Goal: Obtain resource: Download file/media

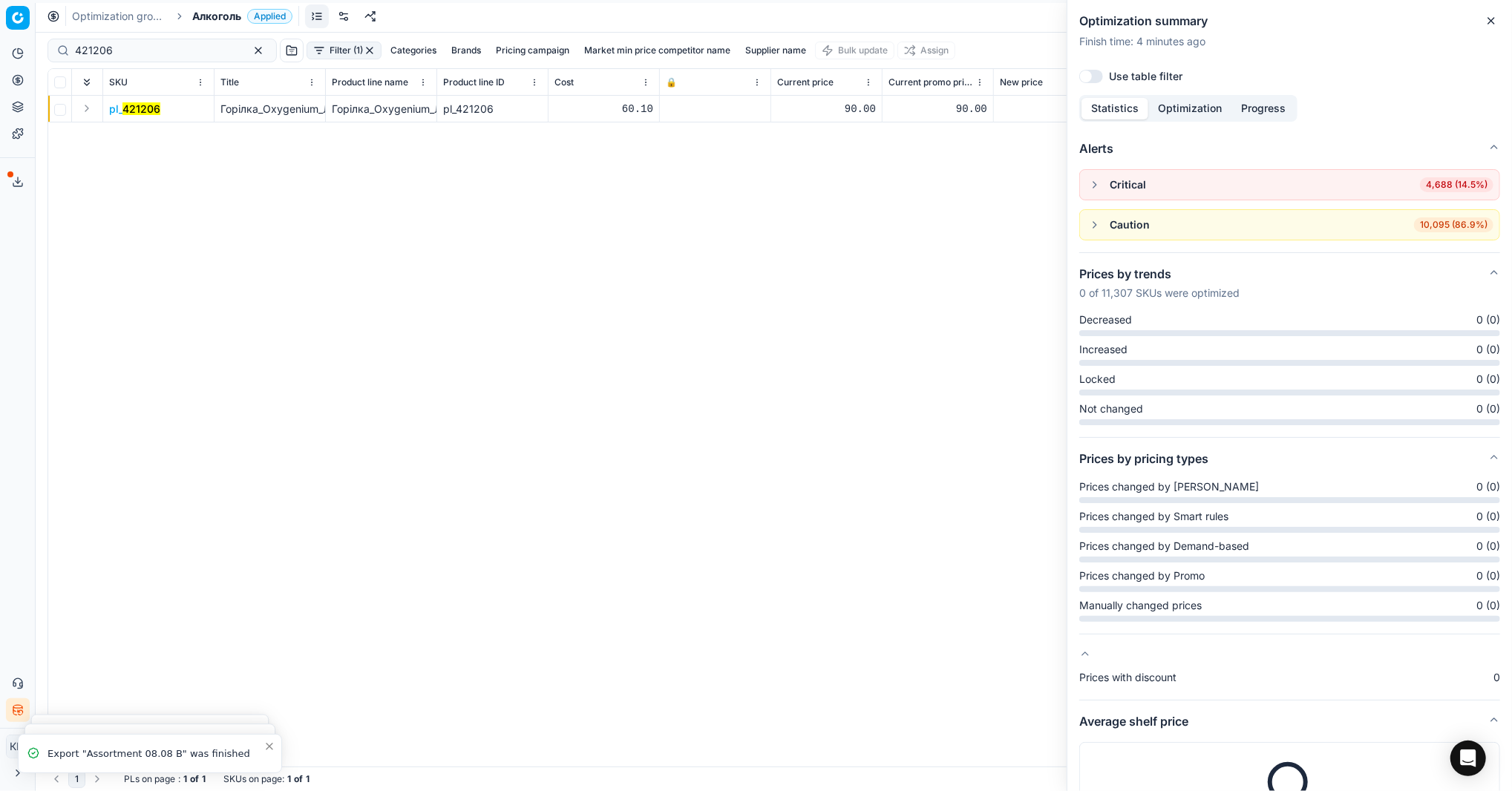
click at [1492, 21] on icon "button" at bounding box center [1492, 21] width 12 height 12
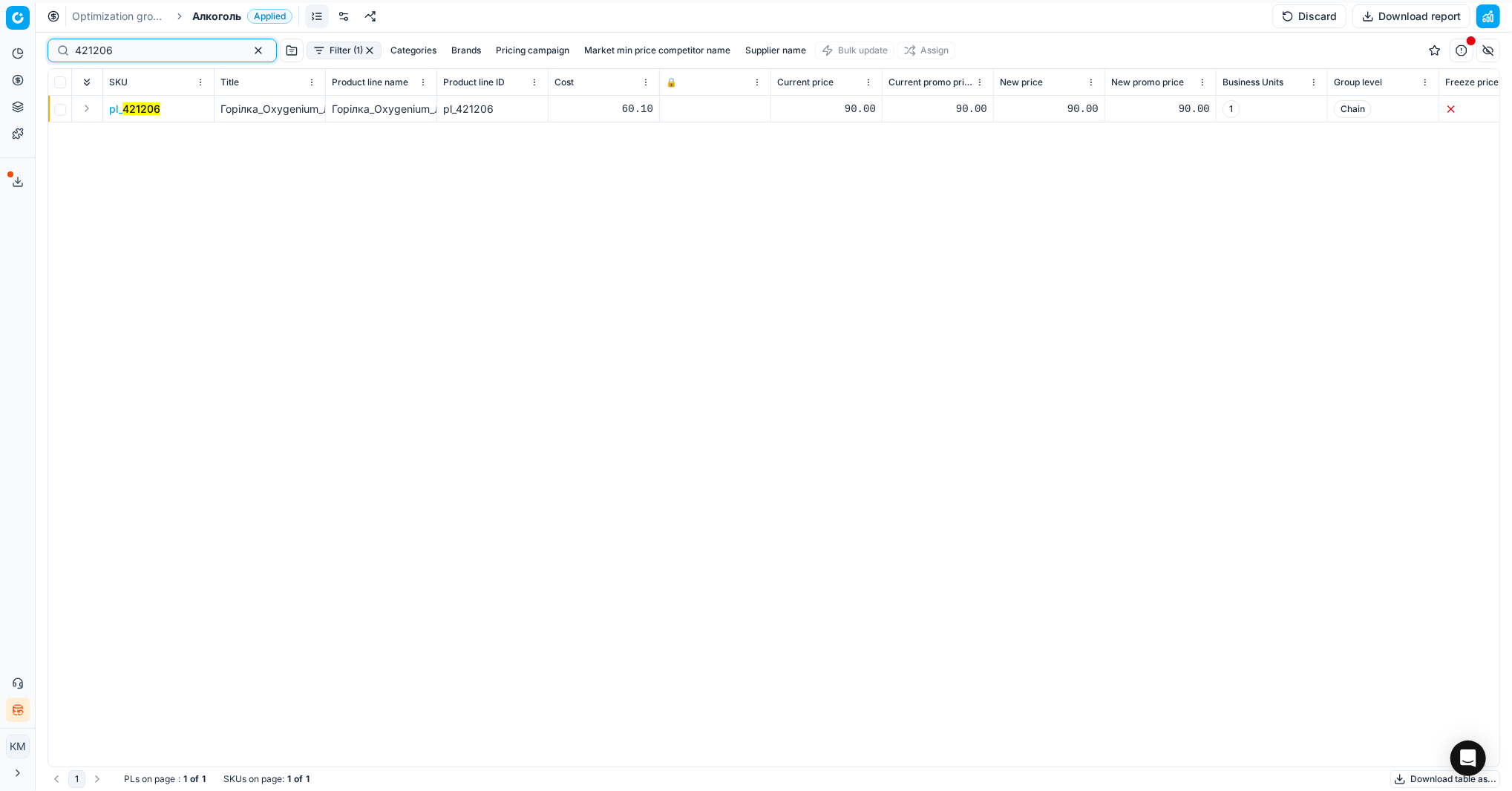
click at [249, 52] on button "button" at bounding box center [258, 50] width 18 height 18
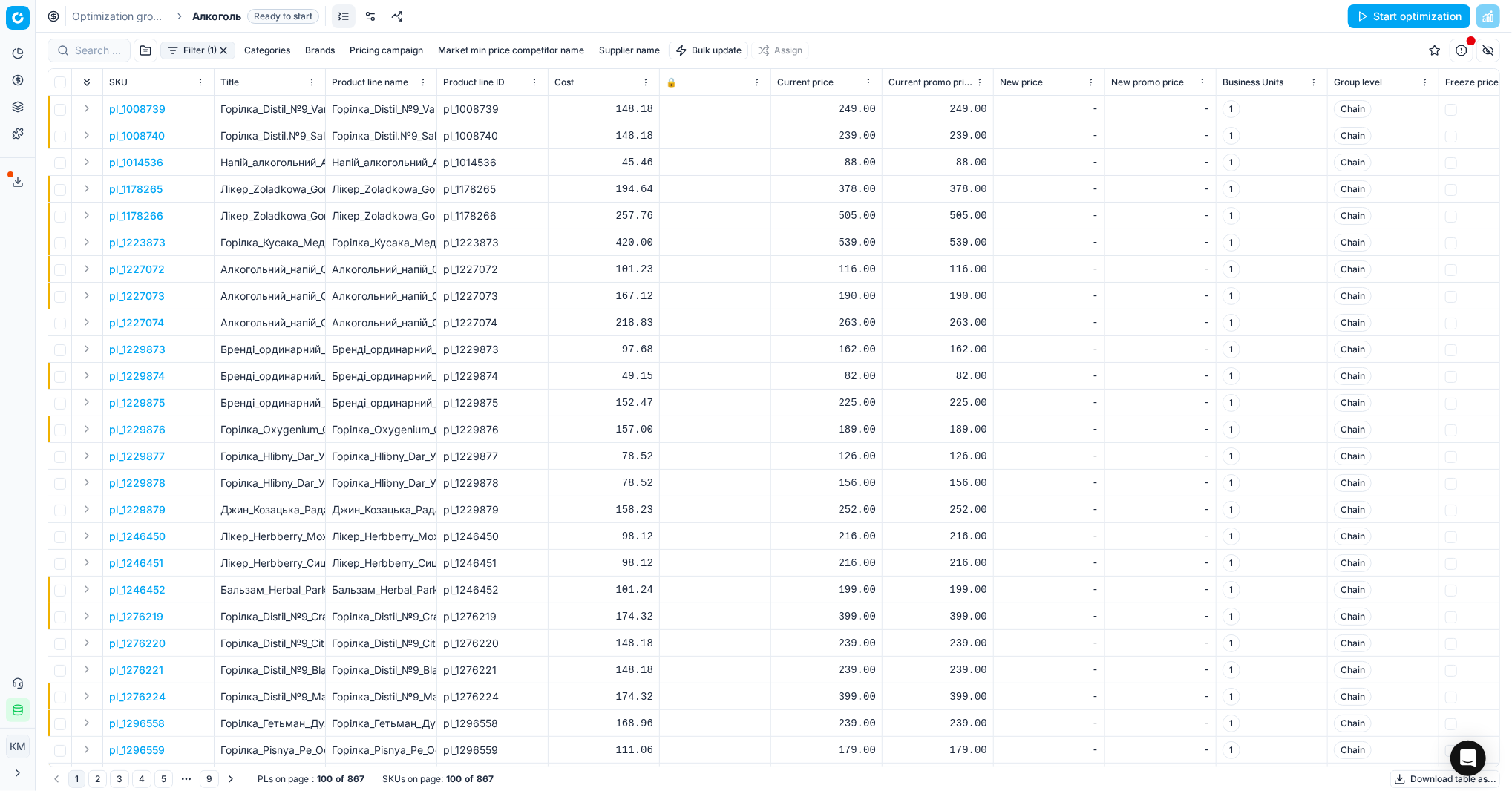
click at [1400, 785] on button "Download table as..." at bounding box center [1446, 779] width 110 height 18
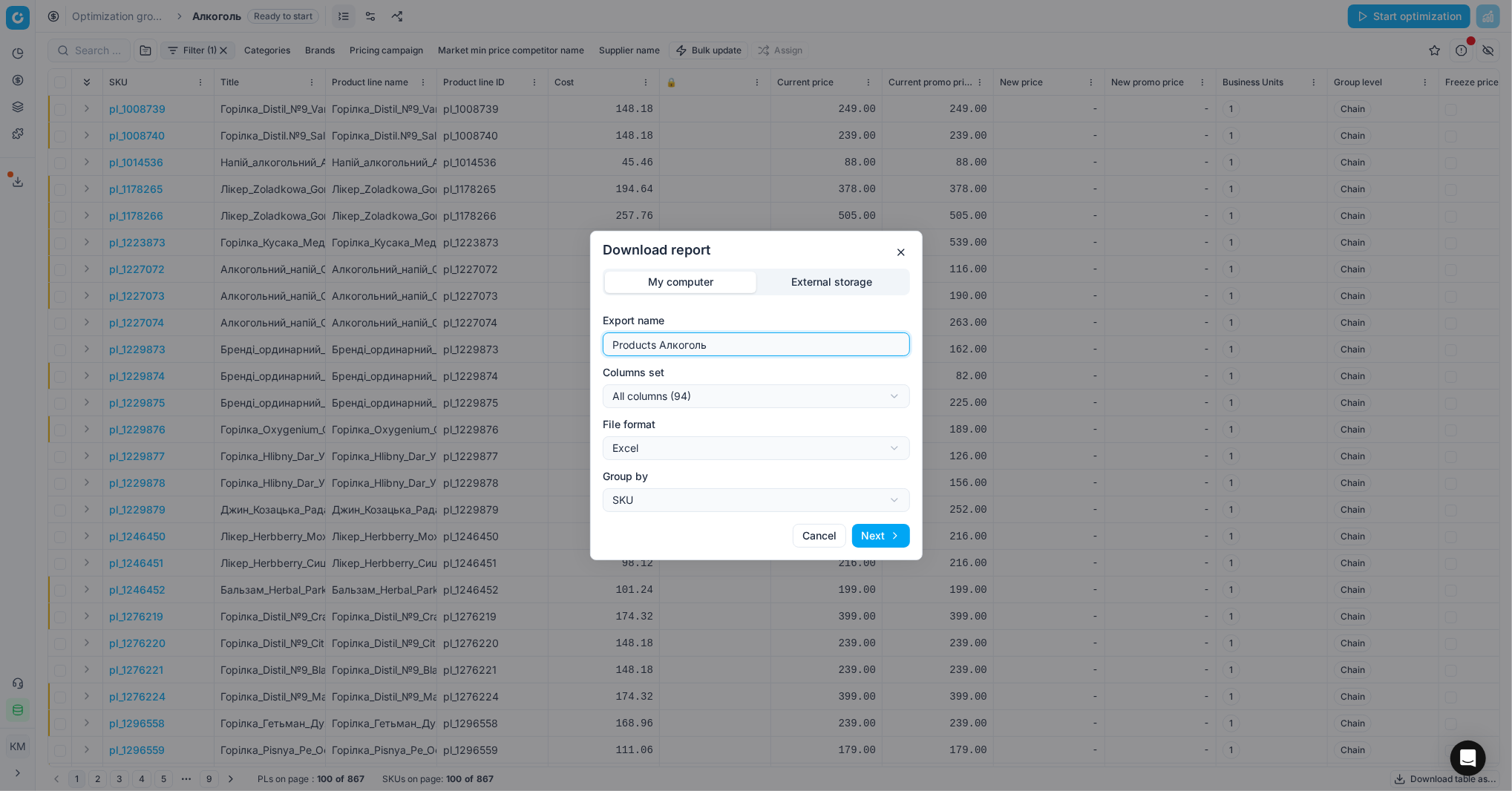
drag, startPoint x: 729, startPoint y: 347, endPoint x: 510, endPoint y: 354, distance: 219.1
click at [510, 354] on div "Download report My computer External storage Export name Products Алкоголь Colu…" at bounding box center [756, 395] width 1512 height 791
type input "Компетера 14.08.2025"
click at [894, 539] on button "Next" at bounding box center [881, 536] width 58 height 24
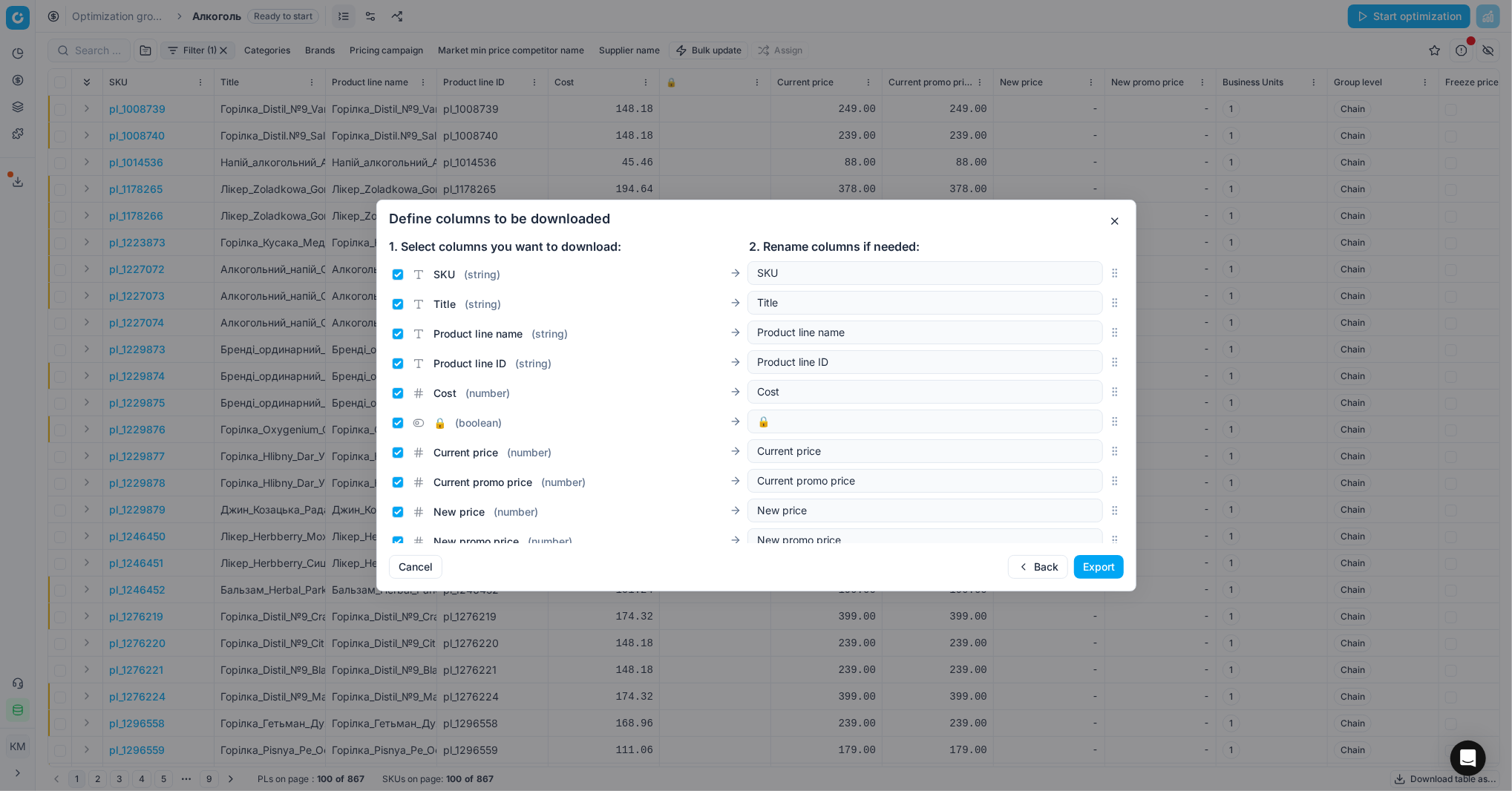
click at [1107, 570] on button "Export" at bounding box center [1099, 567] width 50 height 24
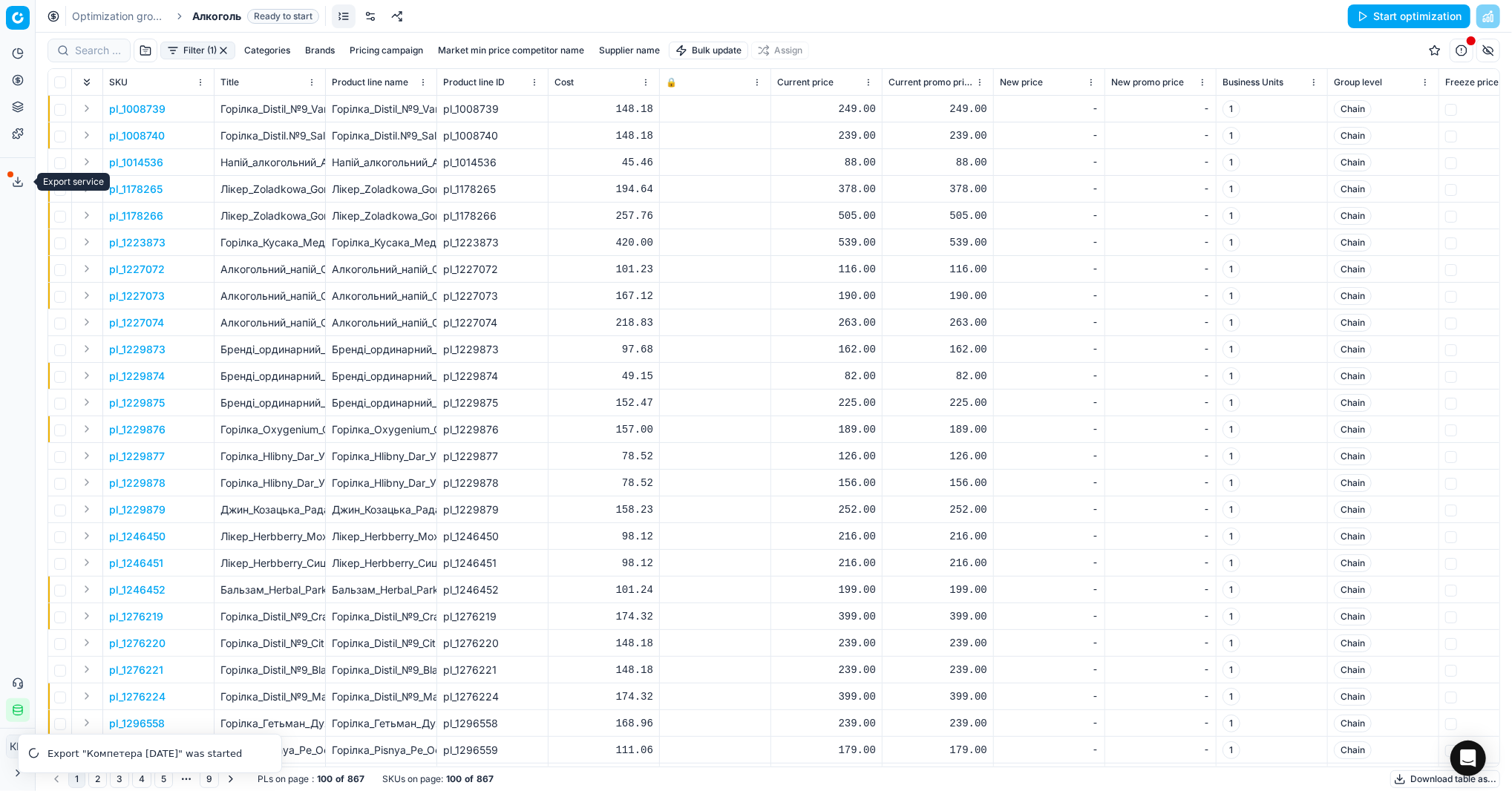
click at [18, 181] on line at bounding box center [18, 180] width 0 height 6
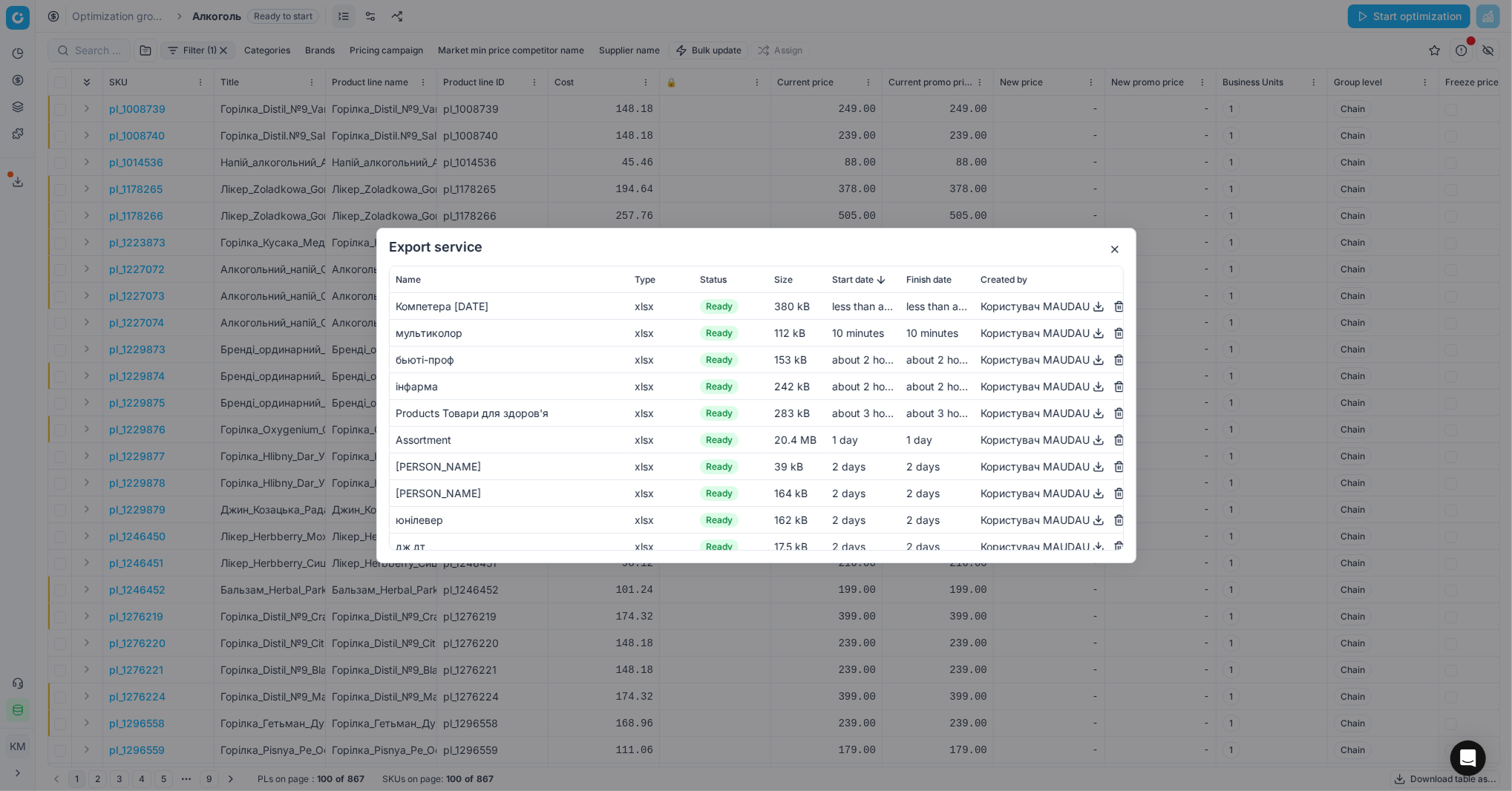
click at [1090, 311] on button "button" at bounding box center [1098, 306] width 18 height 18
click at [594, 140] on div "Export service Name Type Status Size Start date Finish date Created by Компетер…" at bounding box center [756, 395] width 1512 height 791
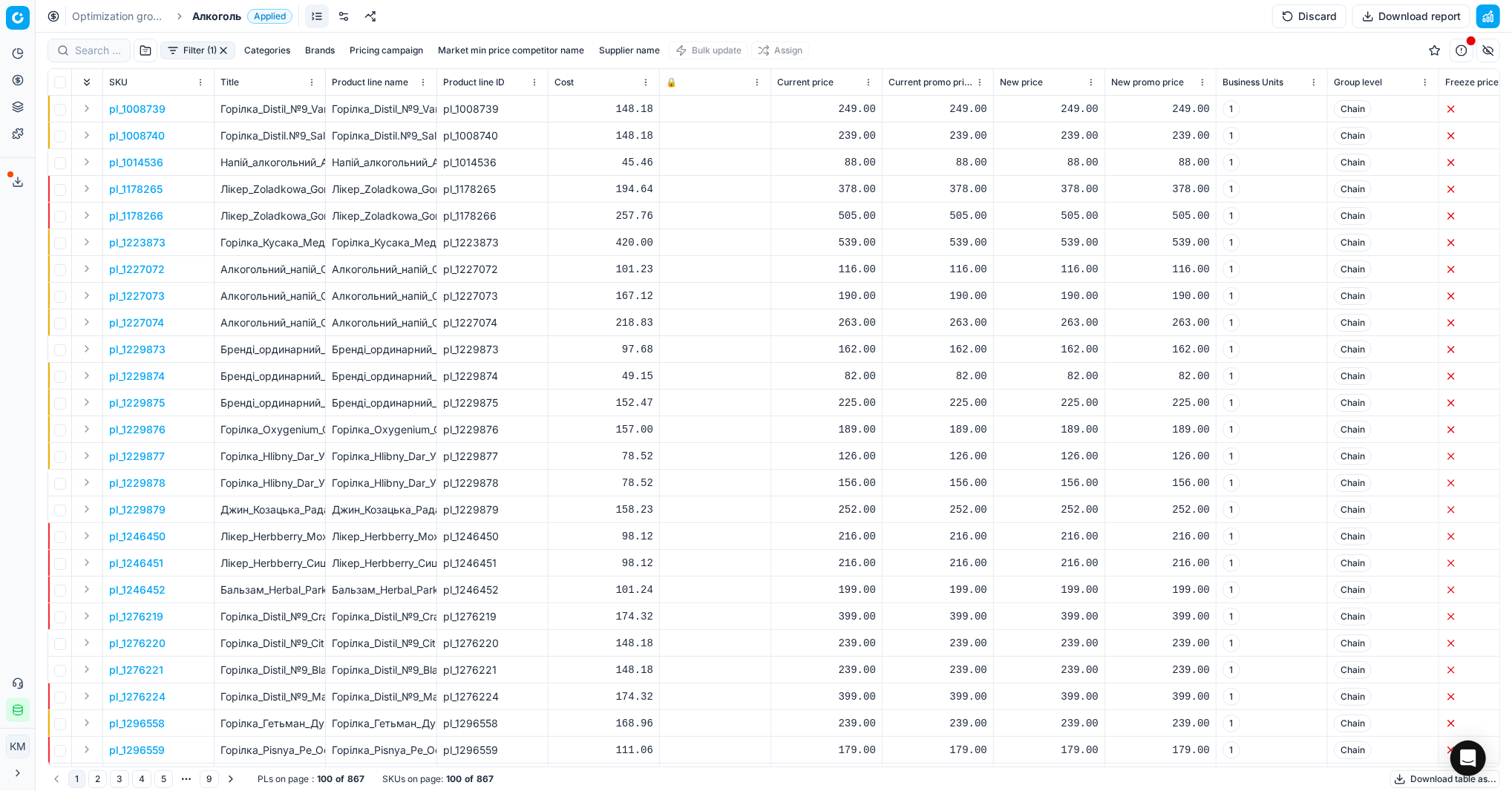
click at [1416, 780] on button "Download table as..." at bounding box center [1446, 779] width 110 height 18
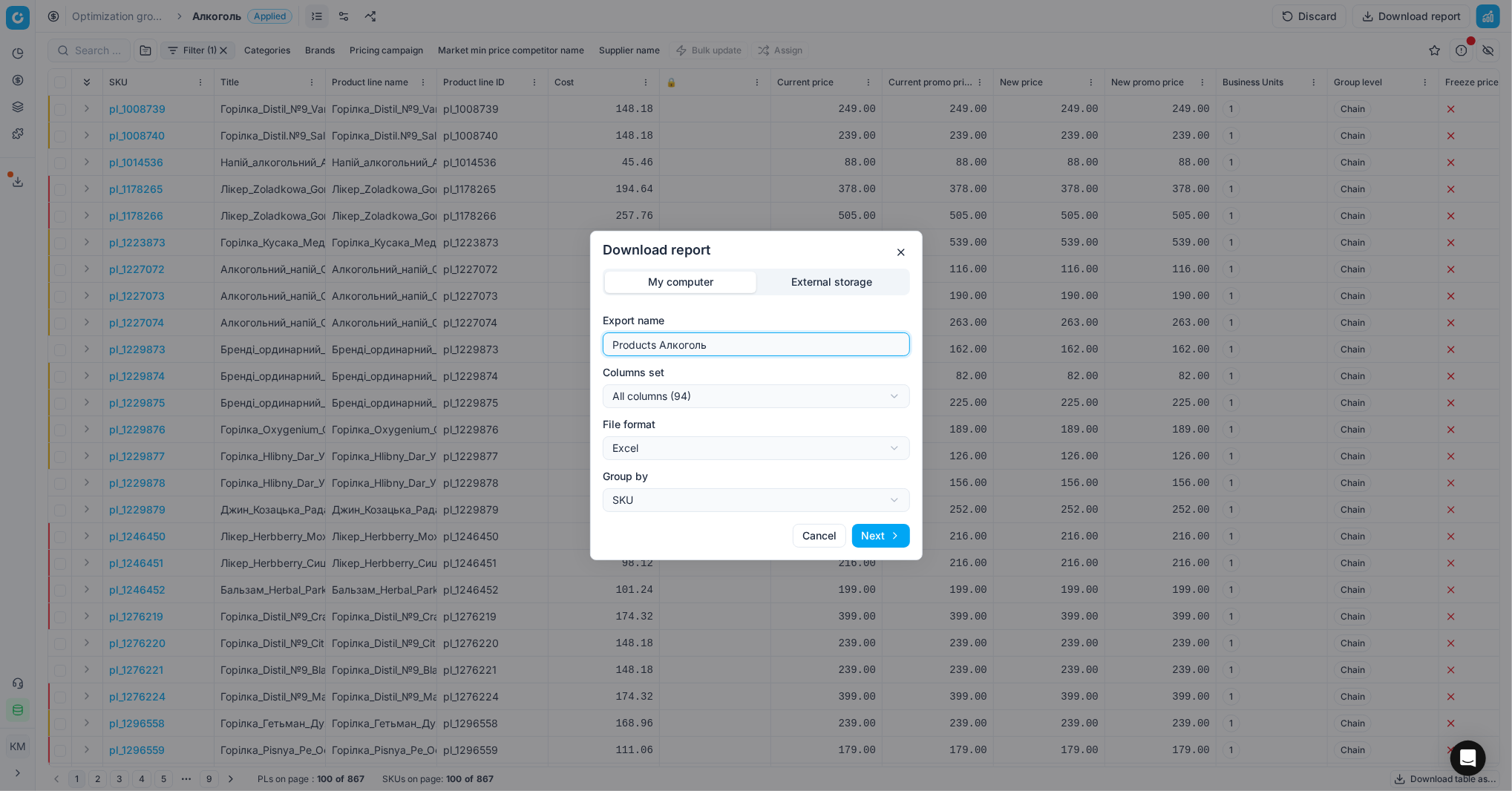
drag, startPoint x: 780, startPoint y: 338, endPoint x: 532, endPoint y: 365, distance: 249.5
click at [532, 365] on div "Download report My computer External storage Export name Products Алкоголь Colu…" at bounding box center [756, 395] width 1512 height 791
type input "Компетера [DATE]"
click at [882, 538] on button "Next" at bounding box center [881, 536] width 58 height 24
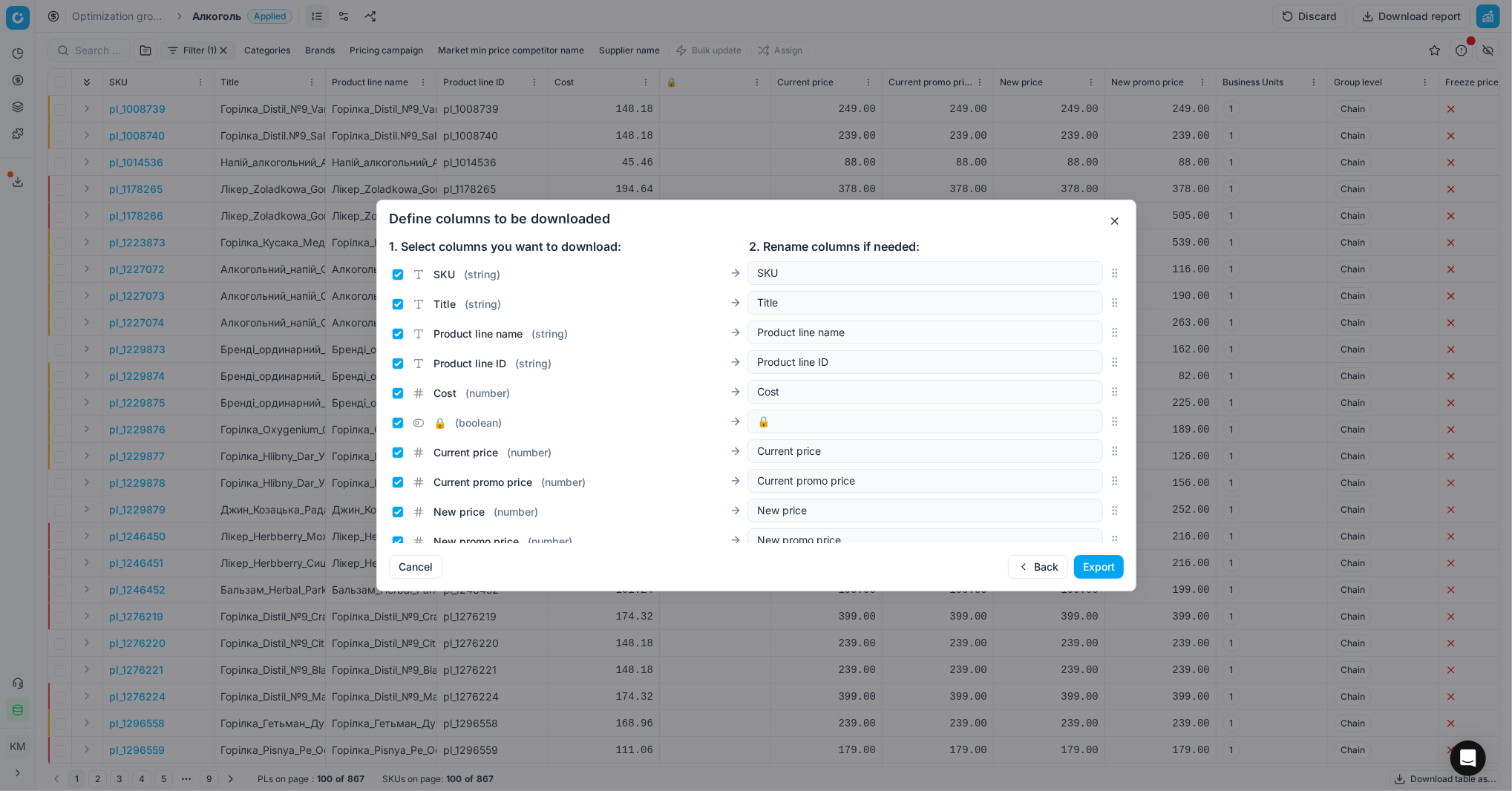
click at [1088, 564] on button "Export" at bounding box center [1099, 567] width 50 height 24
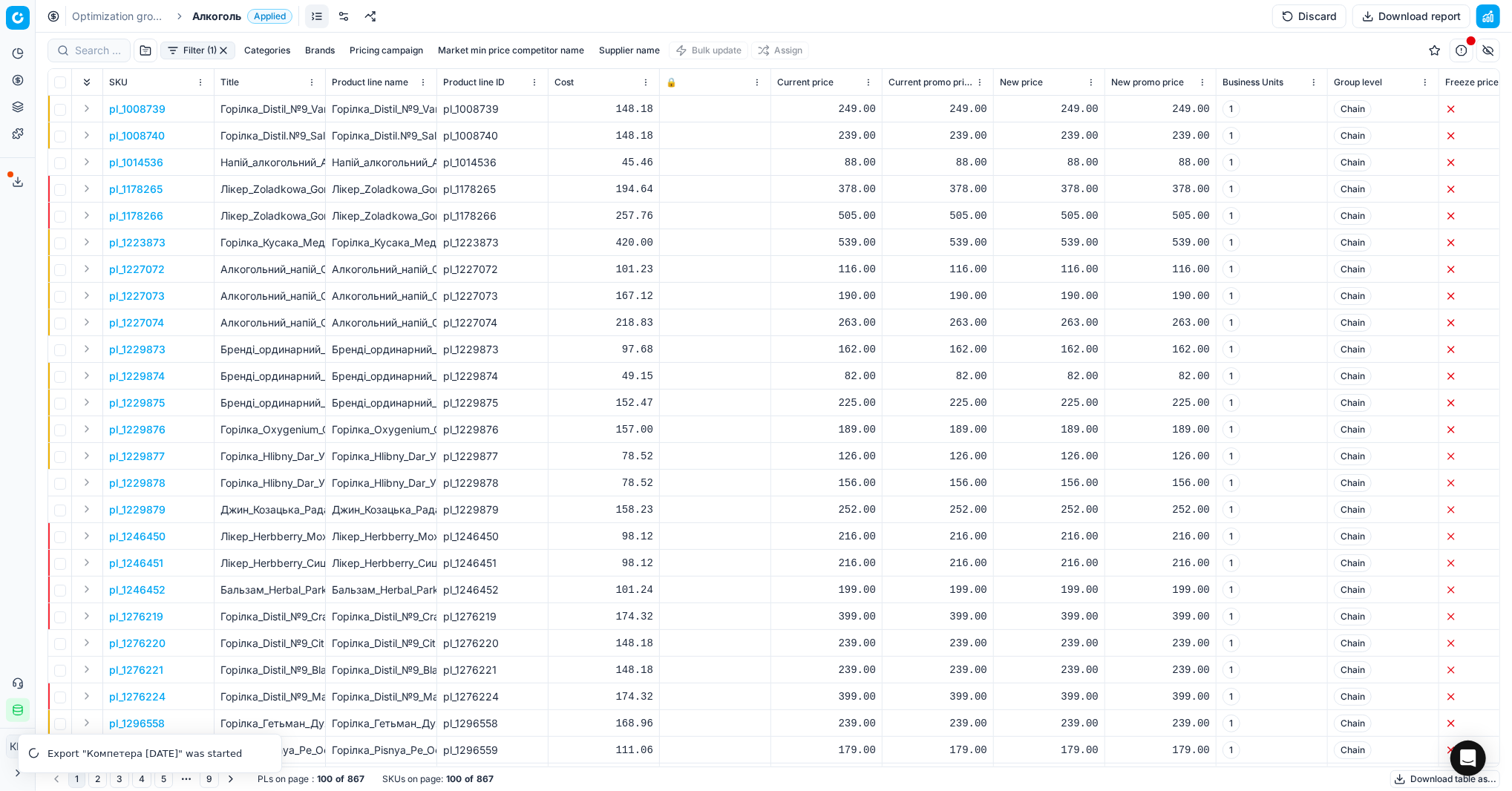
click at [18, 181] on line at bounding box center [18, 180] width 0 height 6
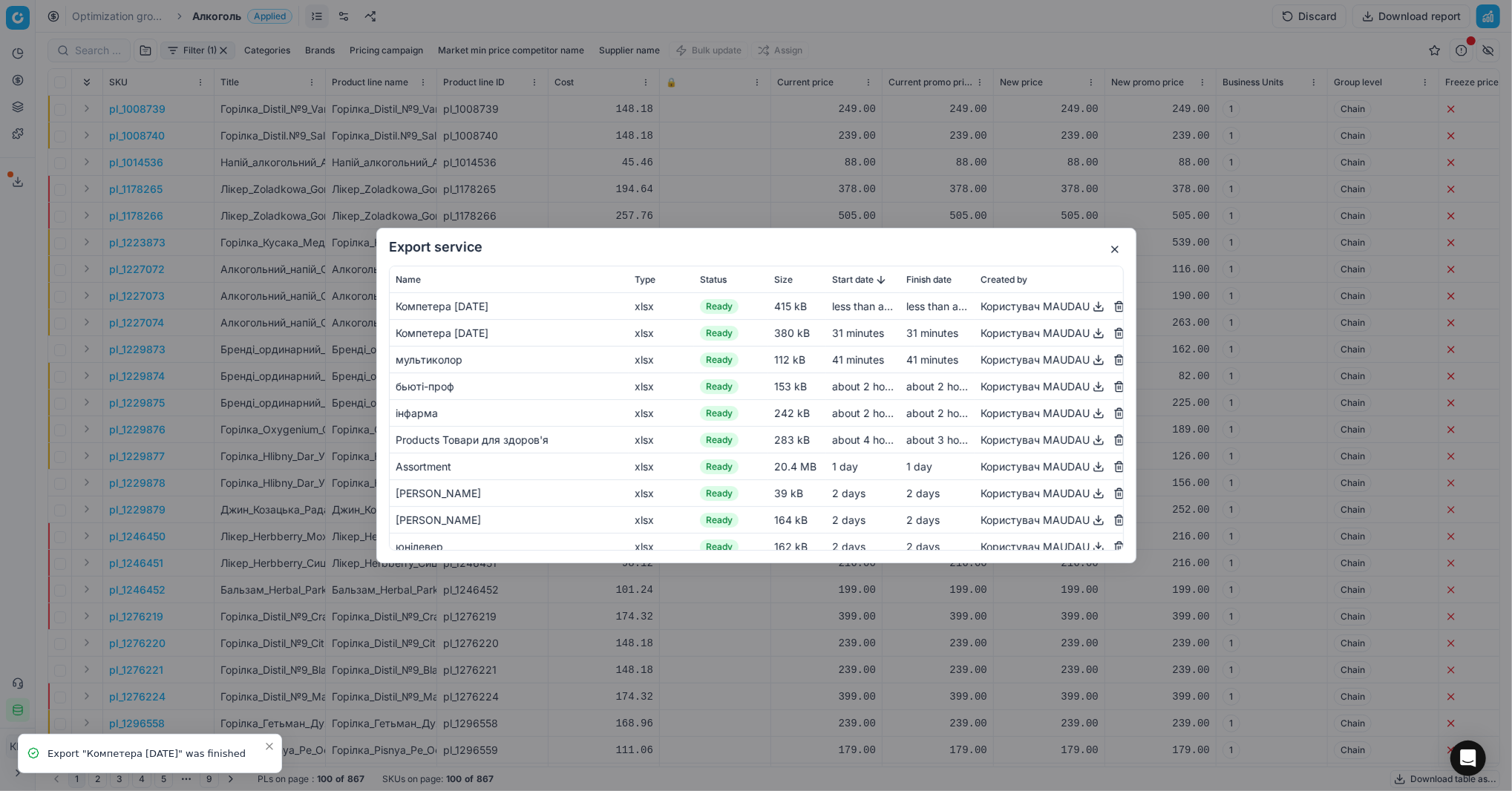
click at [1090, 313] on button "button" at bounding box center [1098, 306] width 18 height 18
click at [748, 192] on div "Export service Name Type Status Size Start date Finish date Created by Компетер…" at bounding box center [756, 395] width 1512 height 791
